Goal: Find specific page/section: Find specific page/section

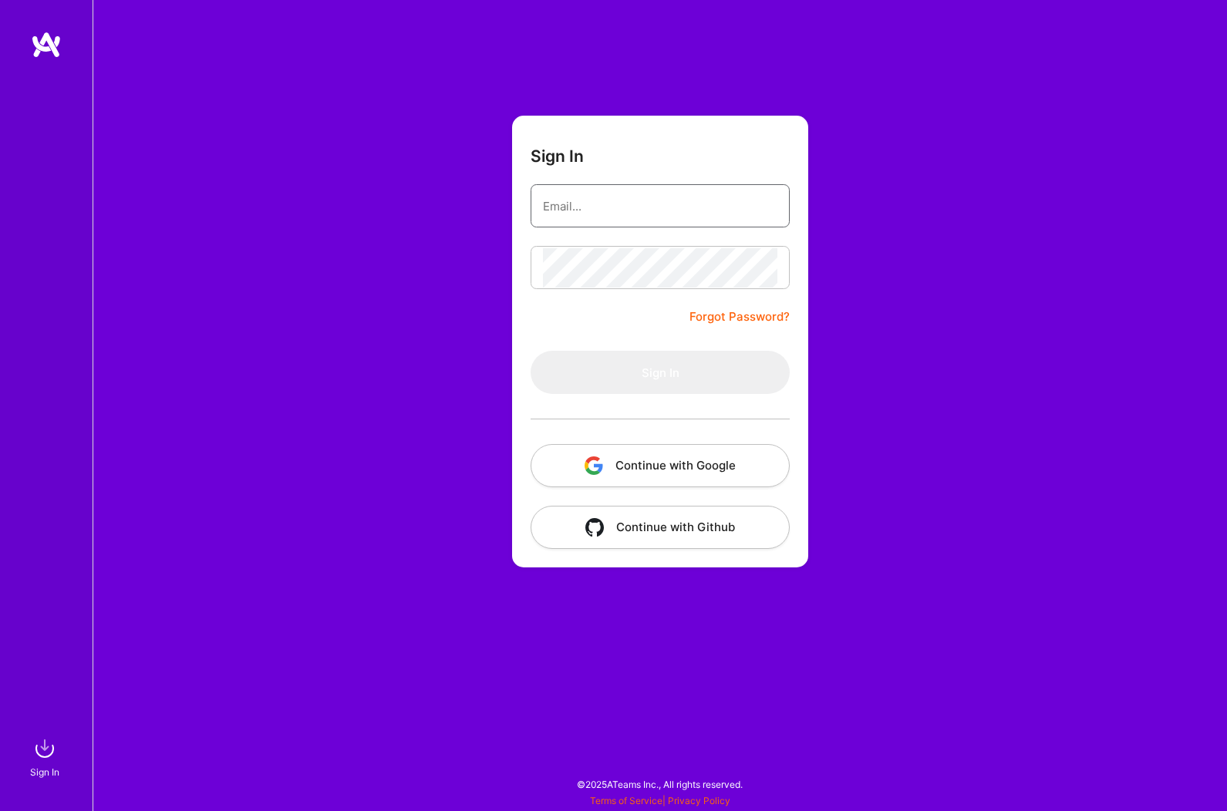
click at [689, 217] on input "email" at bounding box center [660, 206] width 234 height 39
type input "darcy.menard@gmail.com"
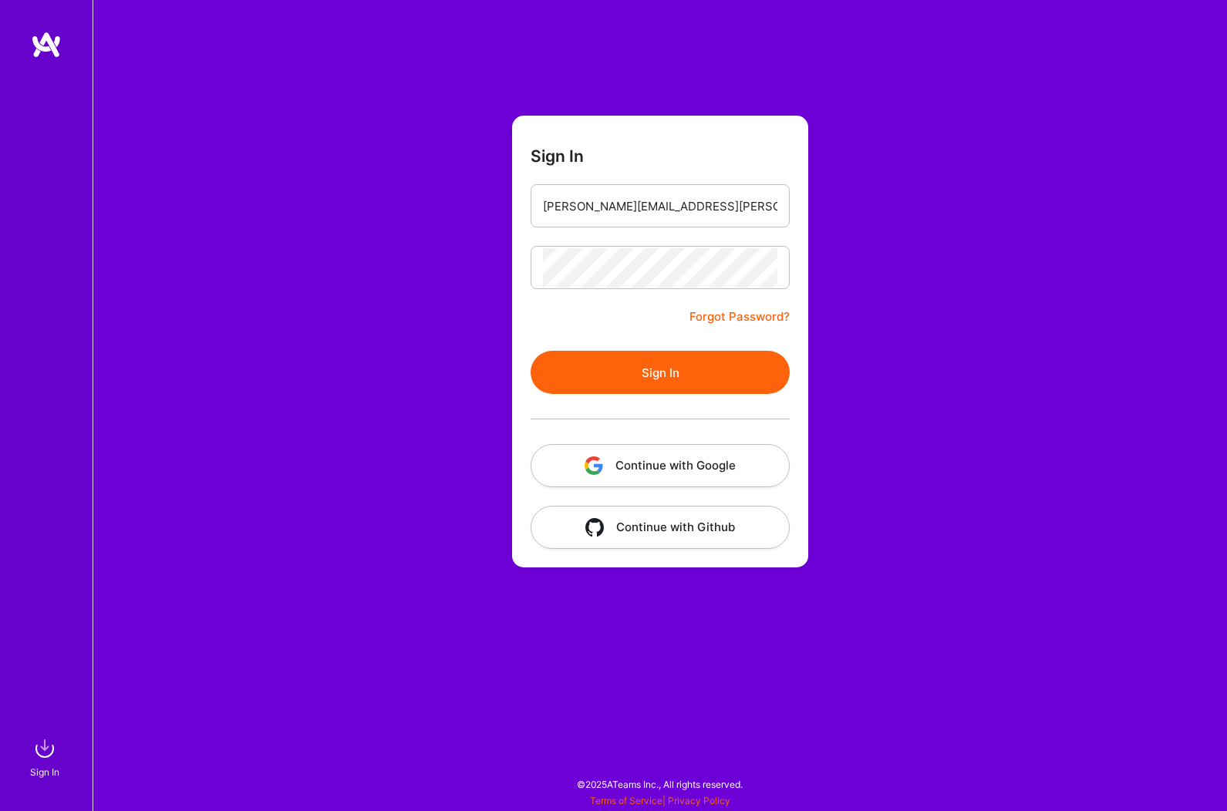
click at [665, 372] on button "Sign In" at bounding box center [659, 372] width 259 height 43
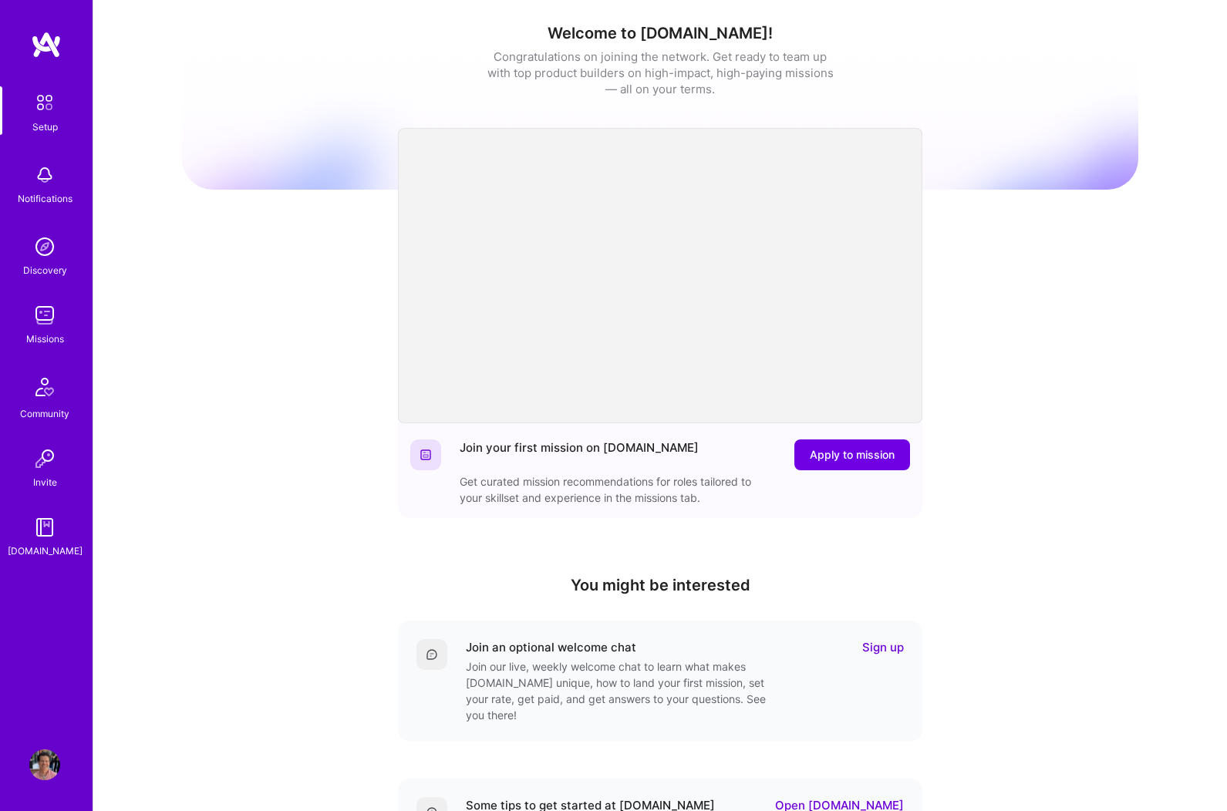
click at [44, 316] on img at bounding box center [44, 315] width 31 height 31
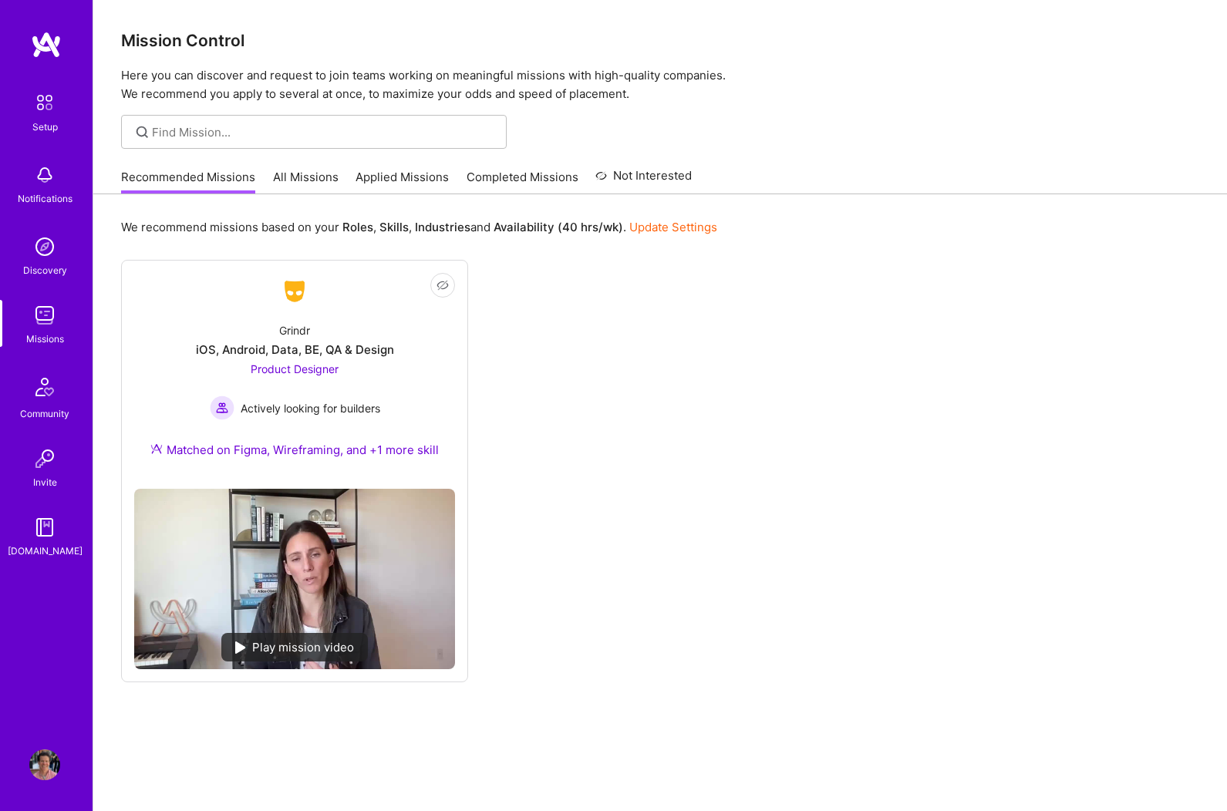
click at [297, 180] on link "All Missions" at bounding box center [306, 181] width 66 height 25
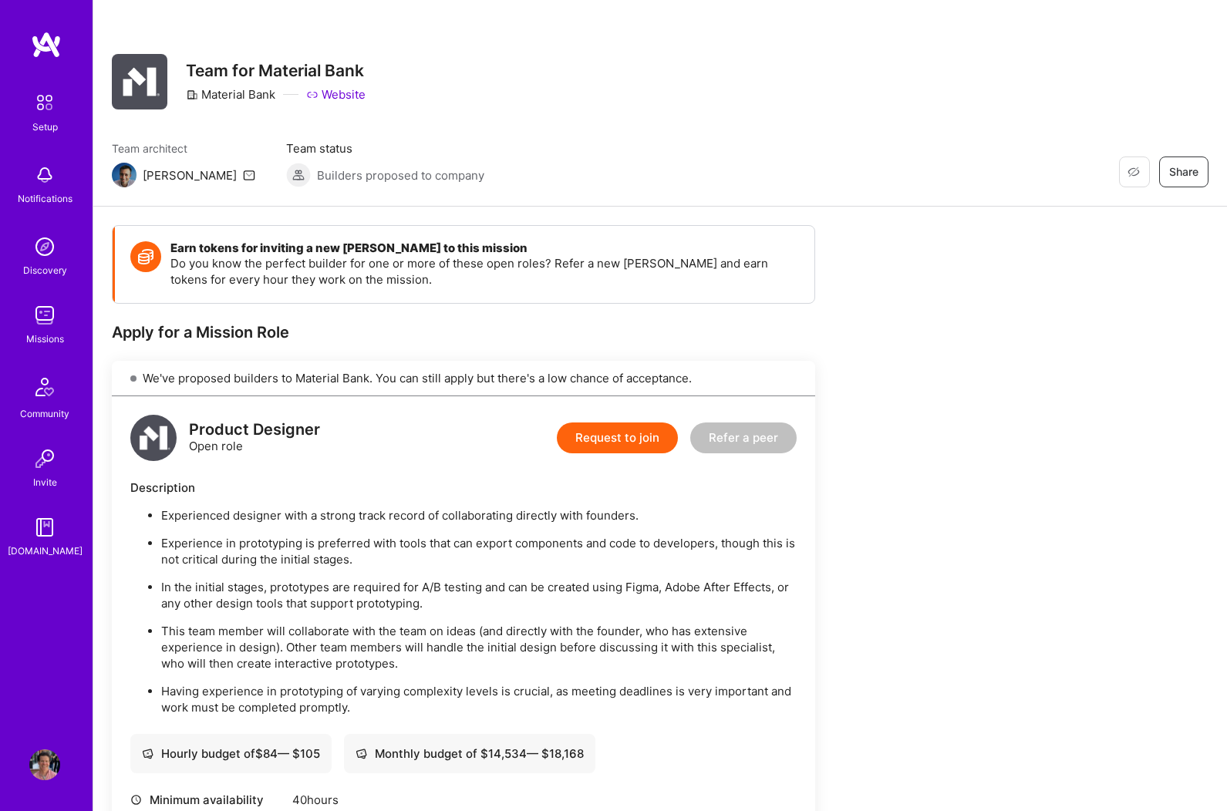
click at [43, 44] on img at bounding box center [46, 45] width 31 height 28
